Goal: Information Seeking & Learning: Learn about a topic

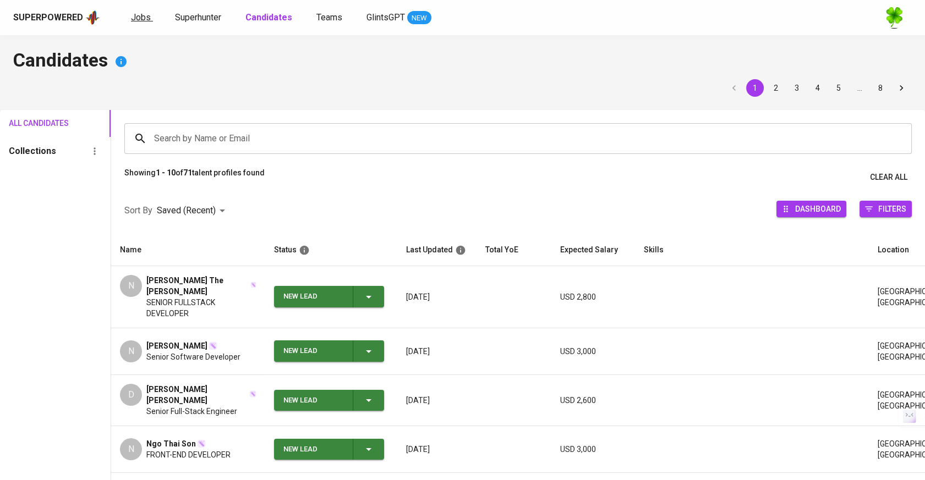
click at [139, 15] on span "Jobs" at bounding box center [141, 17] width 20 height 10
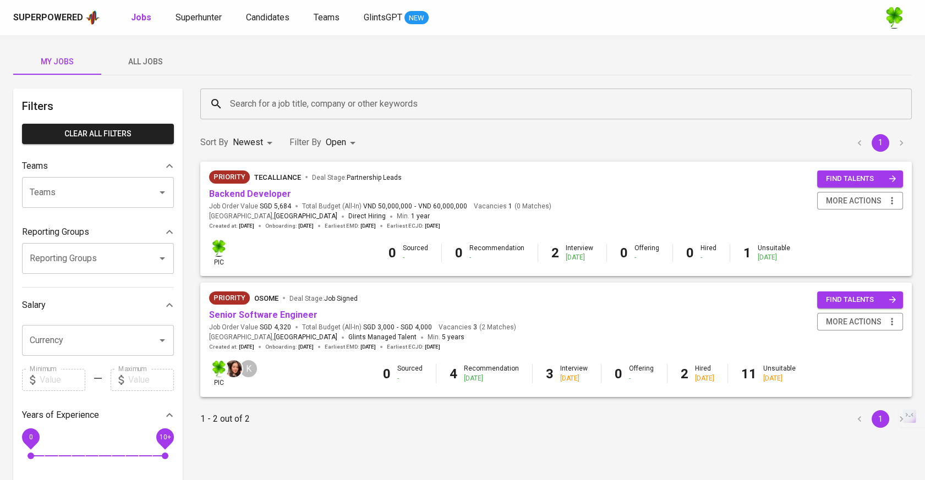
click at [147, 51] on button "All Jobs" at bounding box center [145, 61] width 88 height 26
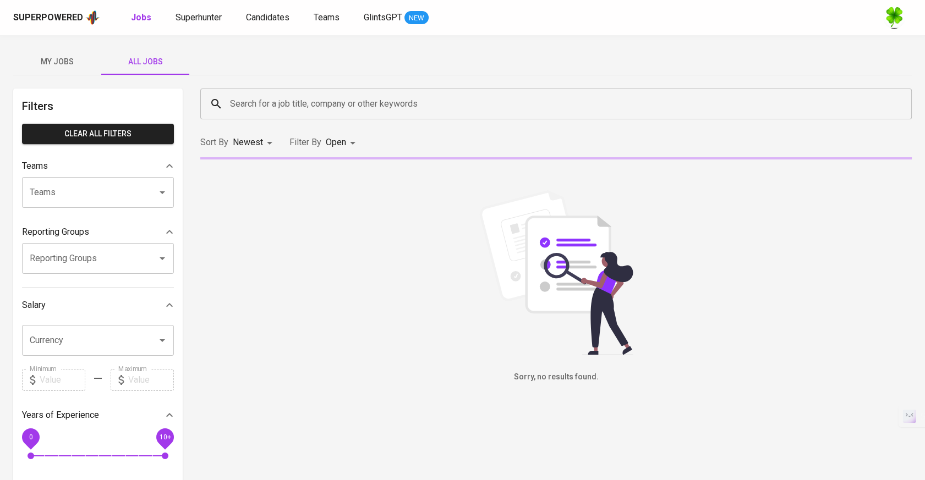
click at [290, 103] on input "Search for a job title, company or other keywords" at bounding box center [558, 104] width 663 height 21
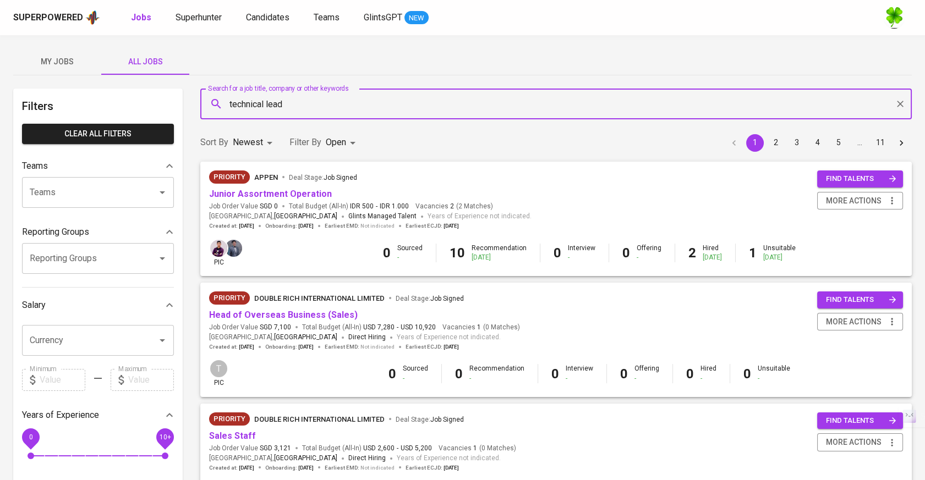
type input "technical lead"
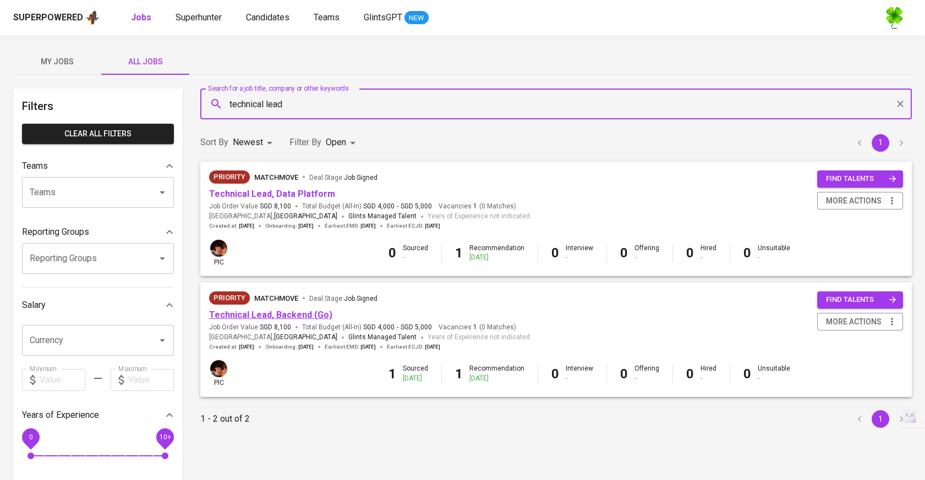
click at [287, 315] on link "Technical Lead, Backend (Go)" at bounding box center [270, 315] width 123 height 10
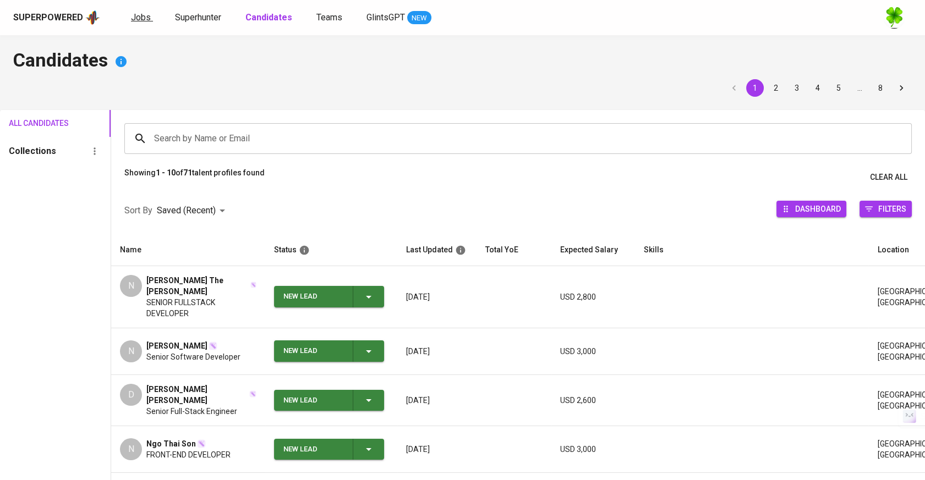
click at [145, 19] on span "Jobs" at bounding box center [141, 17] width 20 height 10
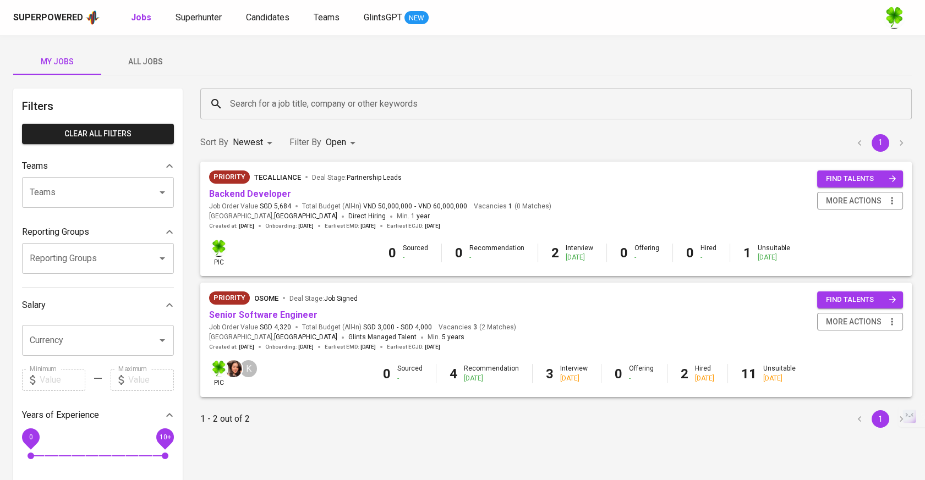
click at [152, 58] on span "All Jobs" at bounding box center [145, 62] width 75 height 14
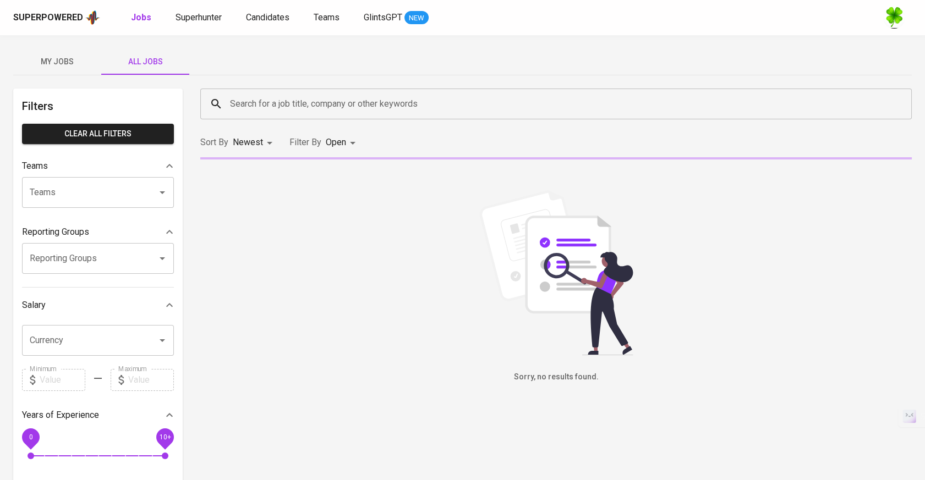
click at [304, 107] on input "Search for a job title, company or other keywords" at bounding box center [558, 104] width 663 height 21
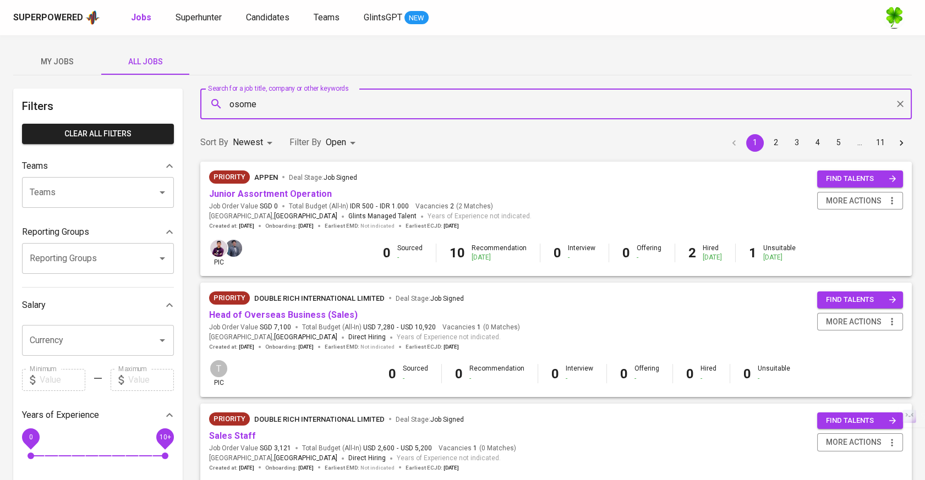
type input "osome"
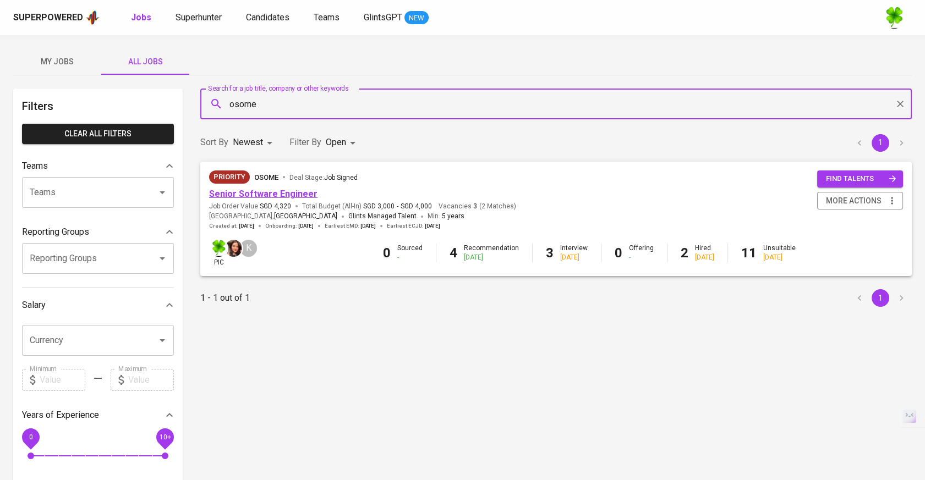
click at [287, 196] on link "Senior Software Engineer" at bounding box center [263, 194] width 108 height 10
